Goal: Navigation & Orientation: Go to known website

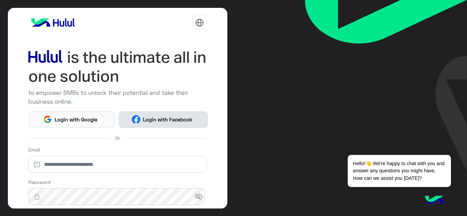
click at [169, 115] on button "Login with Facebook" at bounding box center [163, 119] width 89 height 17
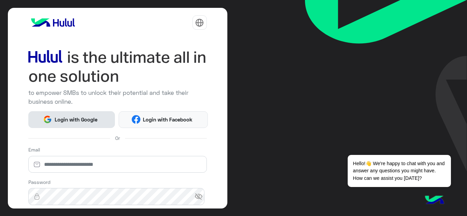
click at [74, 114] on button "Login with Google" at bounding box center [71, 119] width 87 height 17
